Goal: Information Seeking & Learning: Learn about a topic

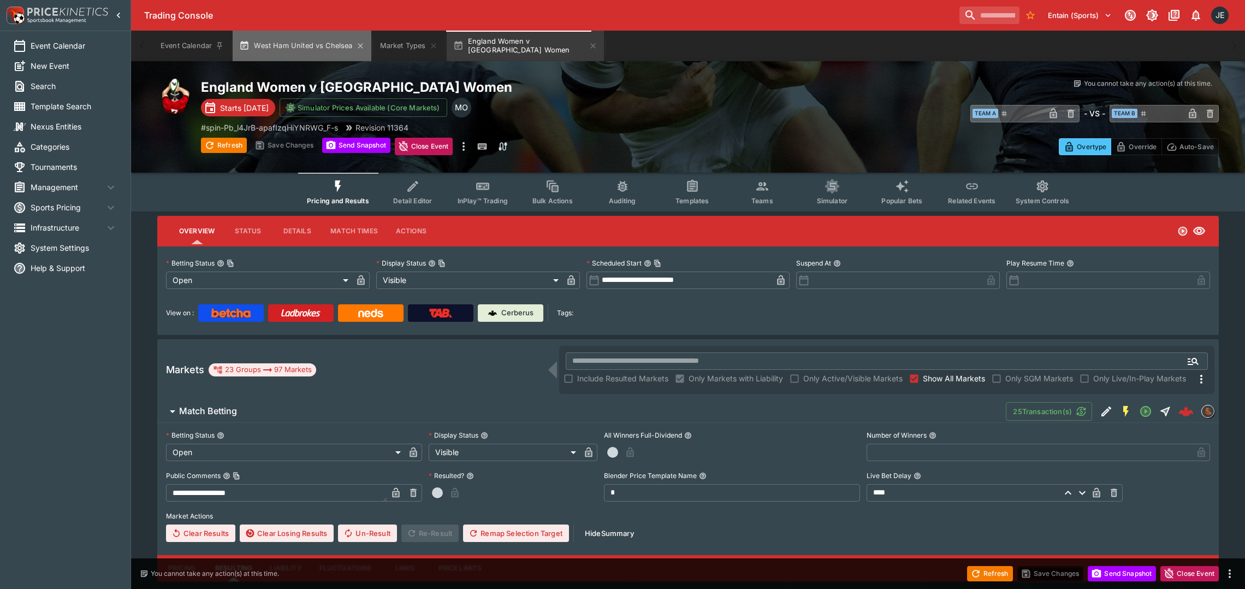
click at [299, 47] on button "West Ham United vs Chelsea" at bounding box center [302, 46] width 138 height 31
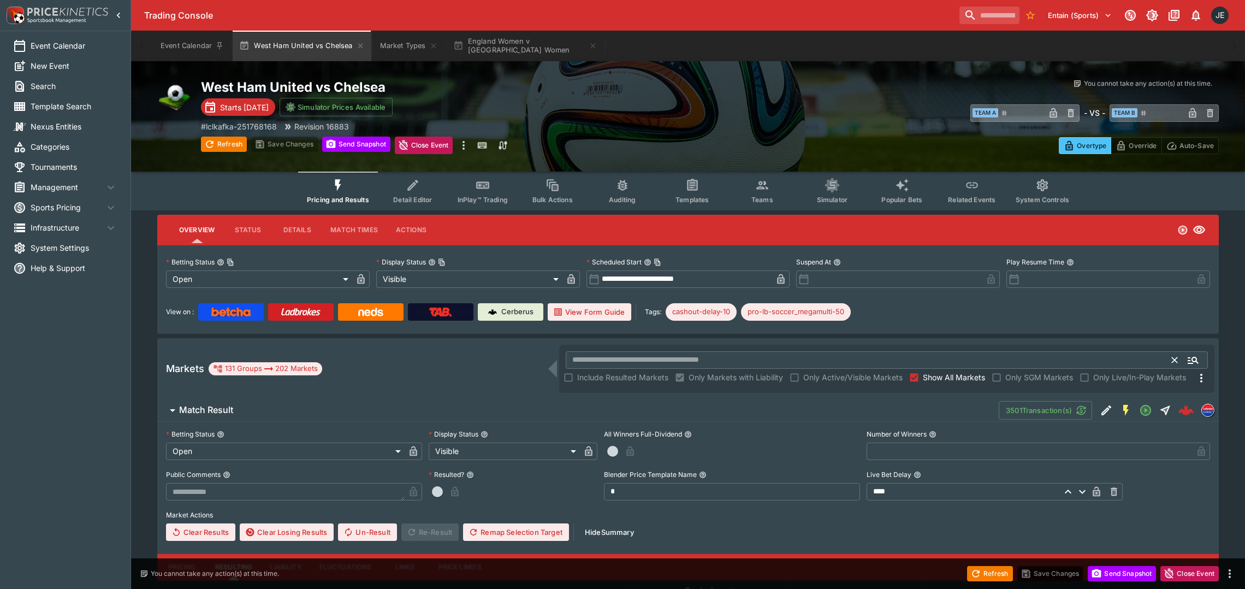
click at [592, 360] on input "text" at bounding box center [869, 359] width 607 height 17
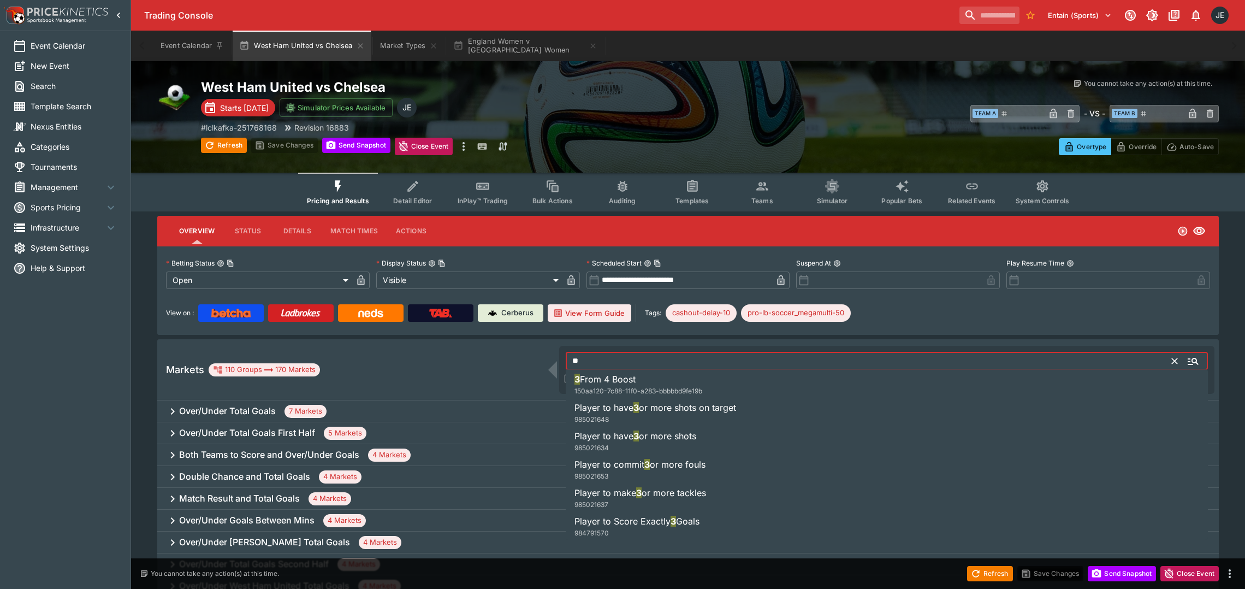
click at [602, 384] on h6 "3 From 4 Boost" at bounding box center [604, 378] width 61 height 13
type input "**********"
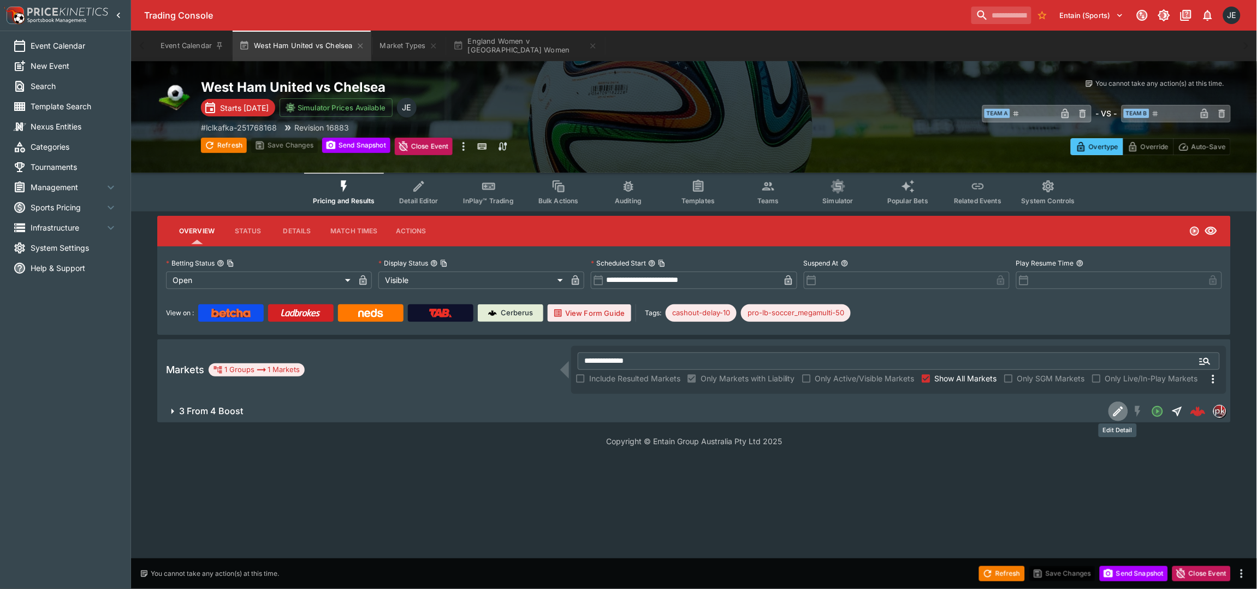
click at [1110, 407] on button "Edit Detail" at bounding box center [1118, 411] width 20 height 20
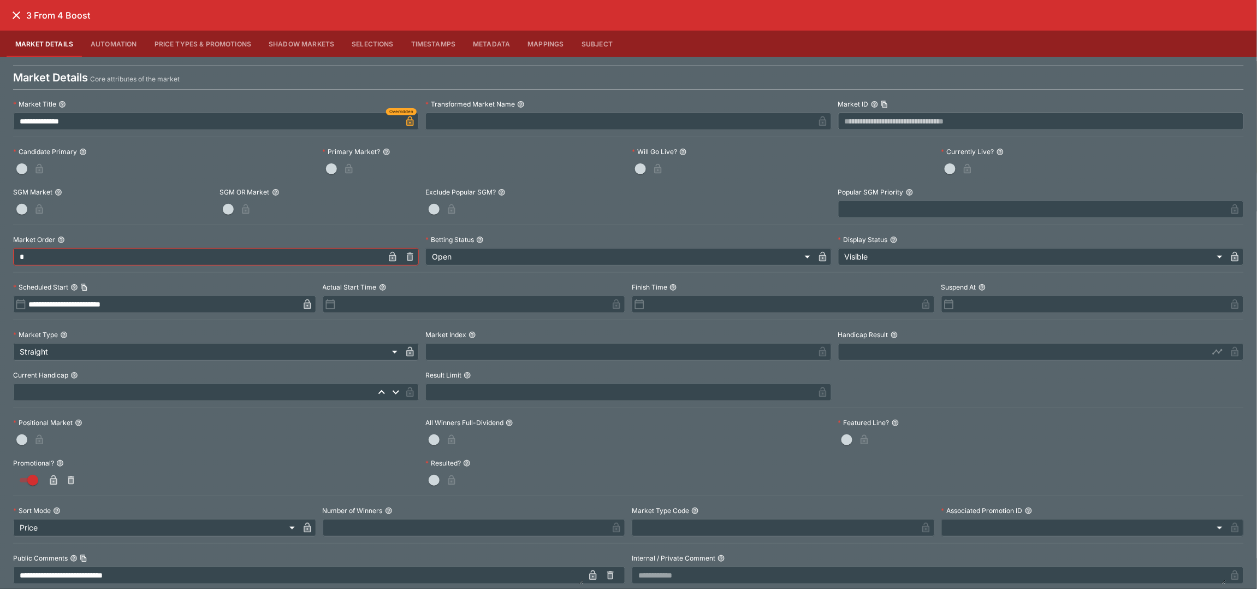
click at [16, 15] on icon "close" at bounding box center [17, 15] width 8 height 8
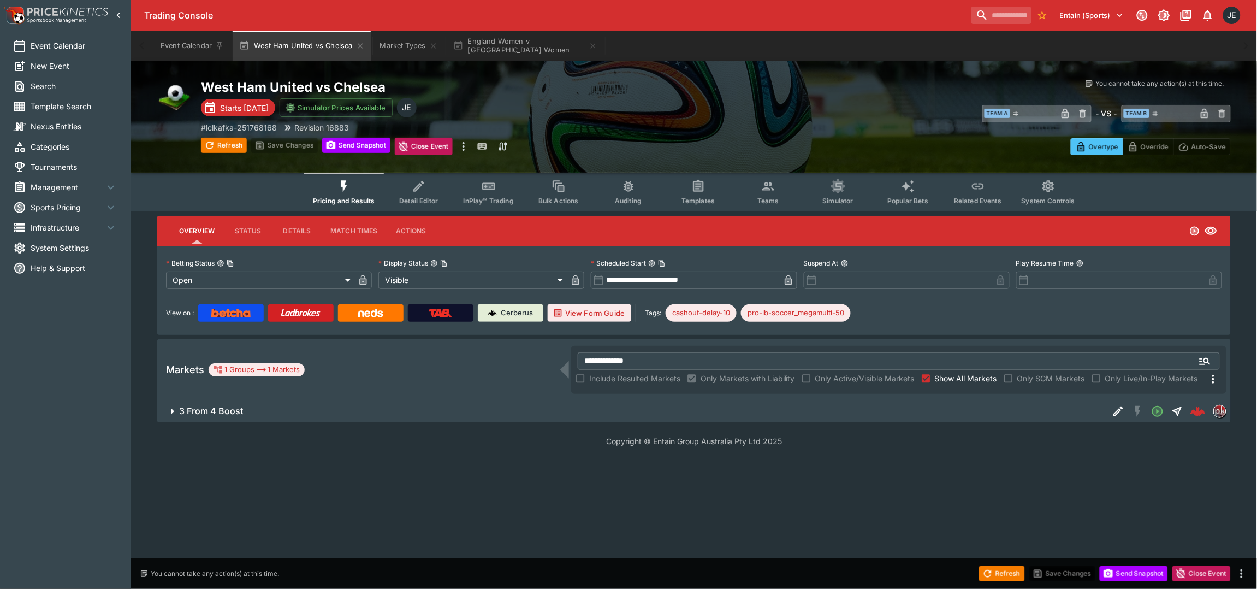
click at [171, 411] on icon "button" at bounding box center [172, 411] width 13 height 13
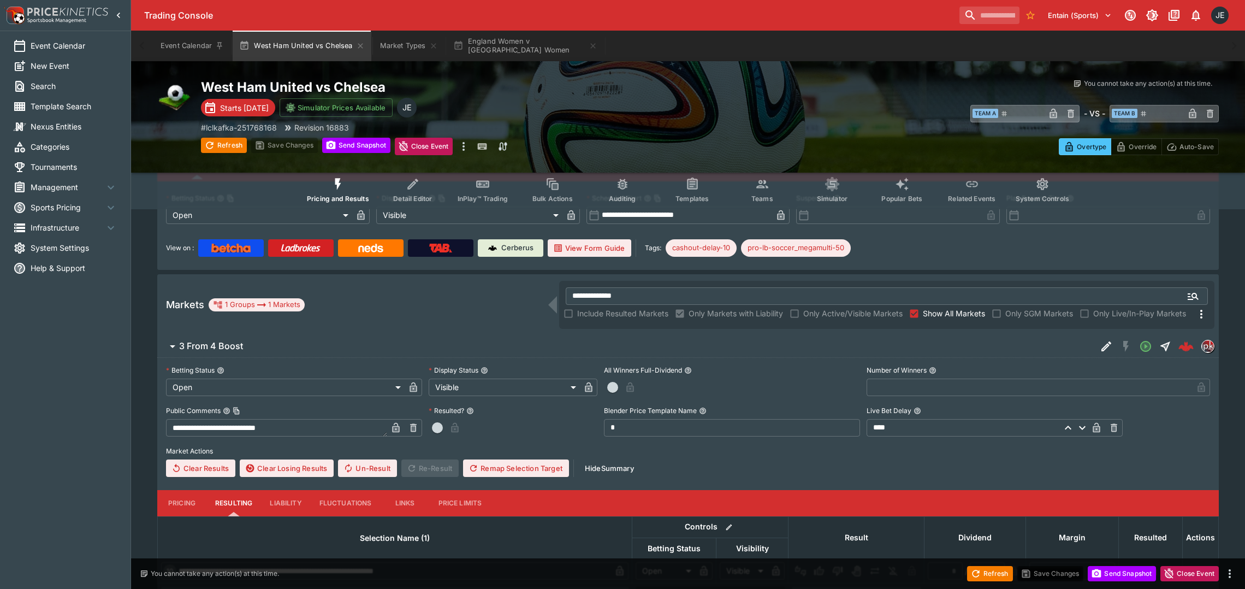
scroll to position [120, 0]
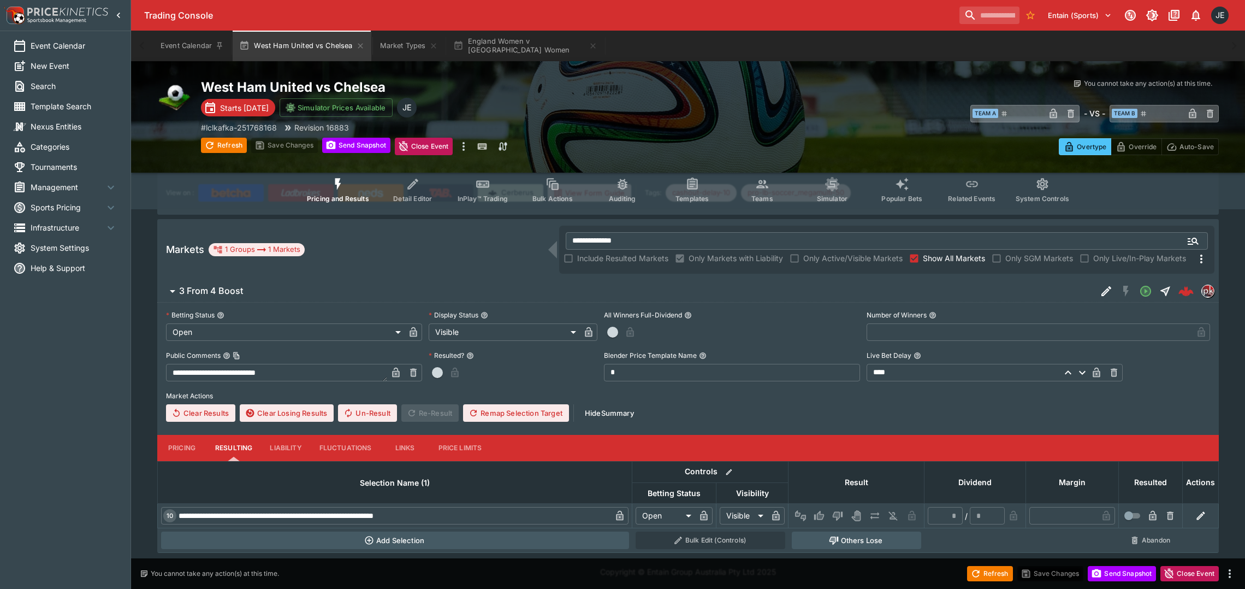
click at [180, 439] on button "Pricing" at bounding box center [181, 448] width 49 height 26
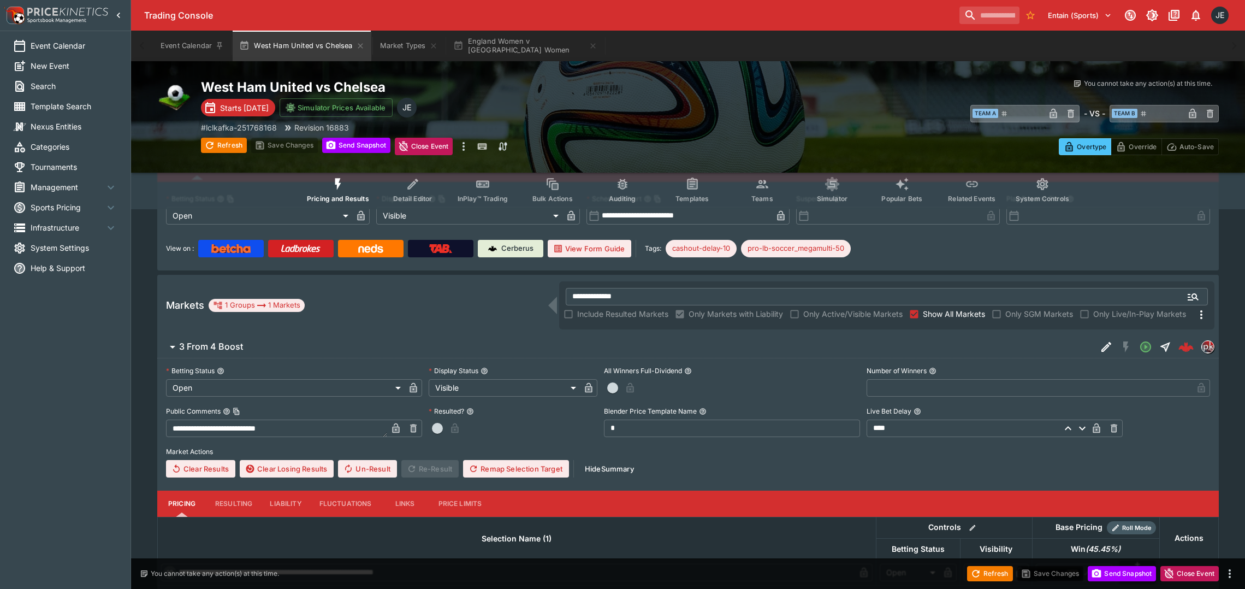
scroll to position [122, 0]
